Goal: Task Accomplishment & Management: Complete application form

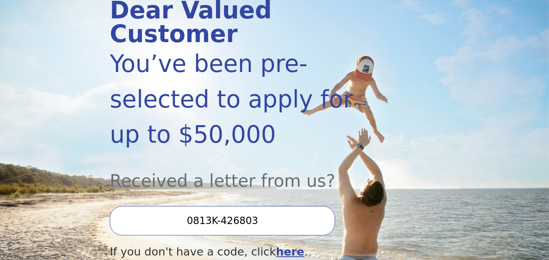
scroll to position [163, 0]
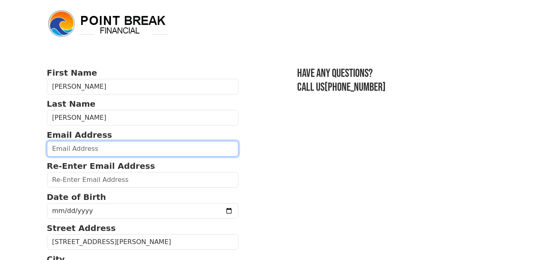
click at [176, 144] on input "email" at bounding box center [143, 149] width 192 height 16
type input "[EMAIL_ADDRESS][DOMAIN_NAME]"
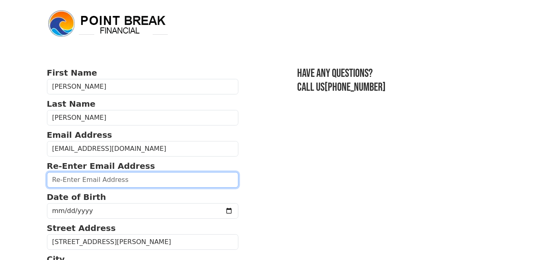
type input "[EMAIL_ADDRESS][DOMAIN_NAME]"
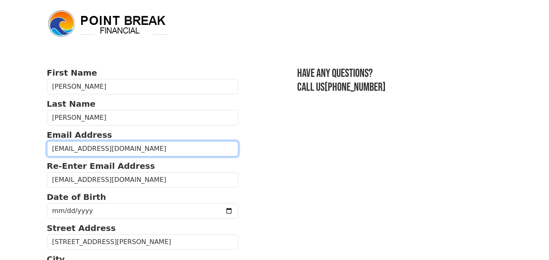
type input "[PHONE_NUMBER]"
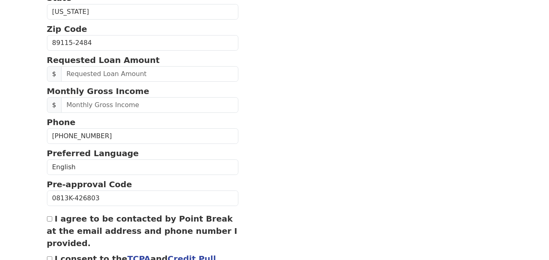
scroll to position [295, 0]
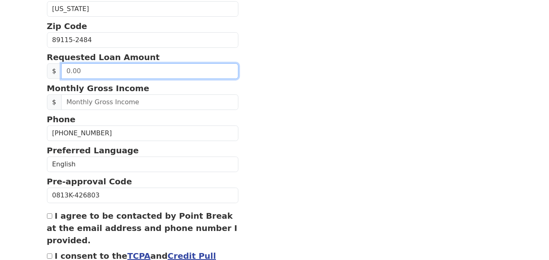
click at [162, 68] on input "text" at bounding box center [150, 71] width 178 height 16
type input "50,000.00"
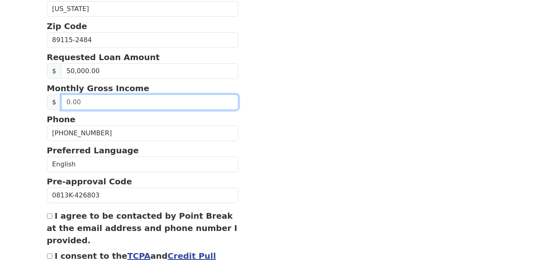
click at [154, 105] on input "text" at bounding box center [150, 102] width 178 height 16
type input "8,000.00"
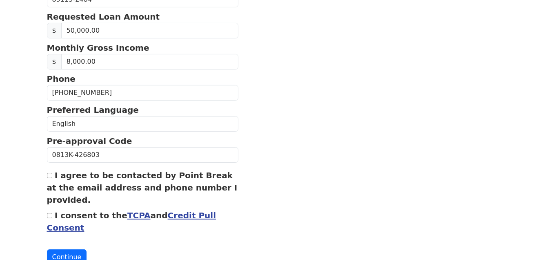
click at [48, 173] on input "I agree to be contacted by Point Break at the email address and phone number I …" at bounding box center [49, 175] width 5 height 5
checkbox input "true"
click at [51, 213] on input "I consent to the TCPA and Credit Pull Consent" at bounding box center [49, 215] width 5 height 5
checkbox input "true"
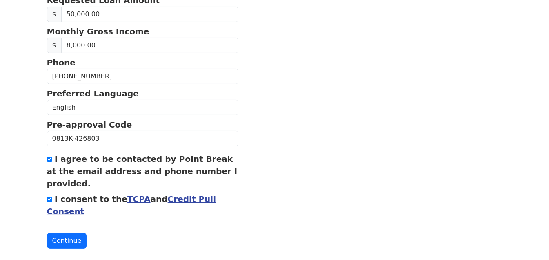
scroll to position [361, 0]
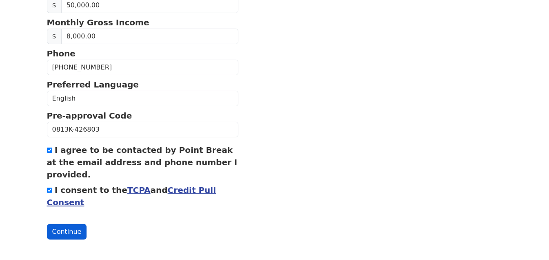
click at [71, 224] on button "Continue" at bounding box center [67, 232] width 40 height 16
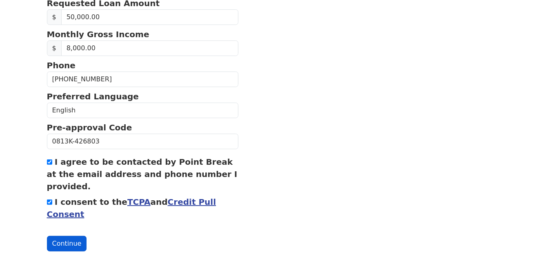
scroll to position [372, 0]
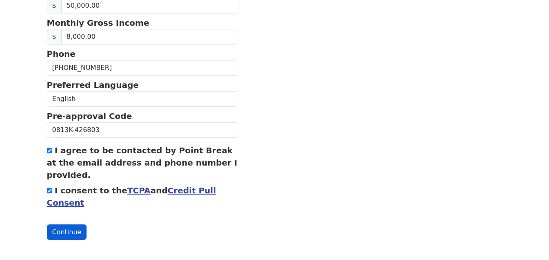
click at [67, 225] on button "Continue" at bounding box center [67, 232] width 40 height 16
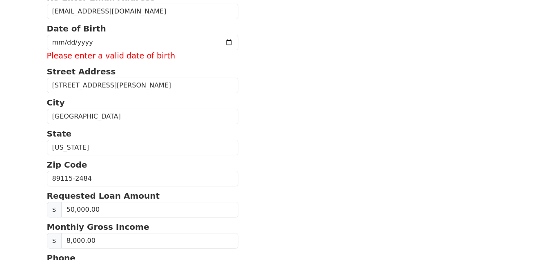
scroll to position [127, 0]
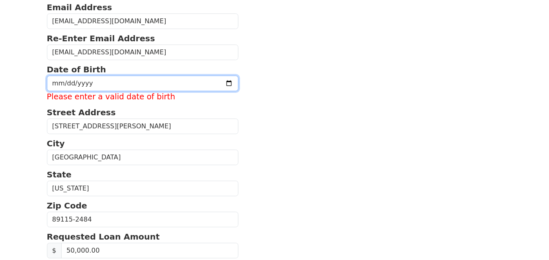
click at [137, 87] on input "date" at bounding box center [143, 84] width 192 height 16
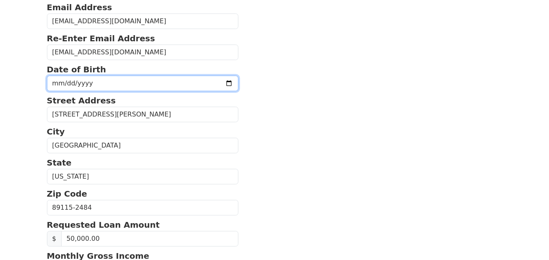
type input "[PHONE_NUMBER]"
type input "[DATE]"
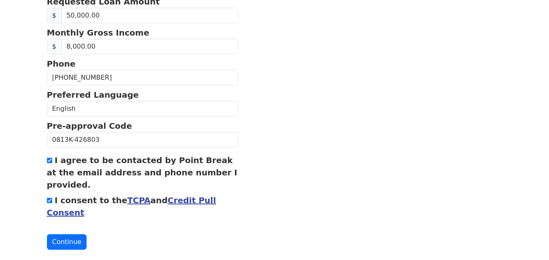
scroll to position [361, 0]
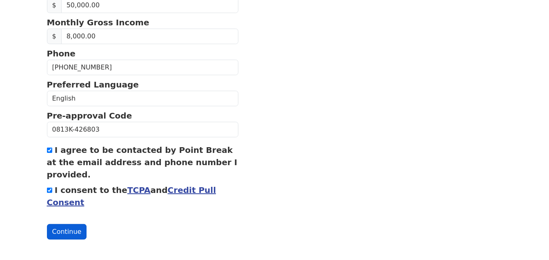
click at [67, 225] on button "Continue" at bounding box center [67, 232] width 40 height 16
